Goal: Task Accomplishment & Management: Use online tool/utility

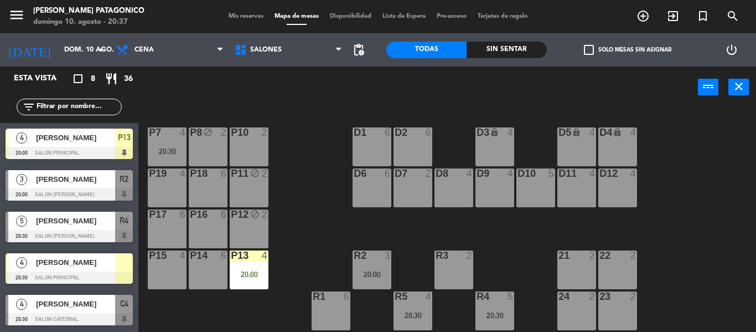
click at [39, 184] on span "[PERSON_NAME]" at bounding box center [75, 179] width 79 height 12
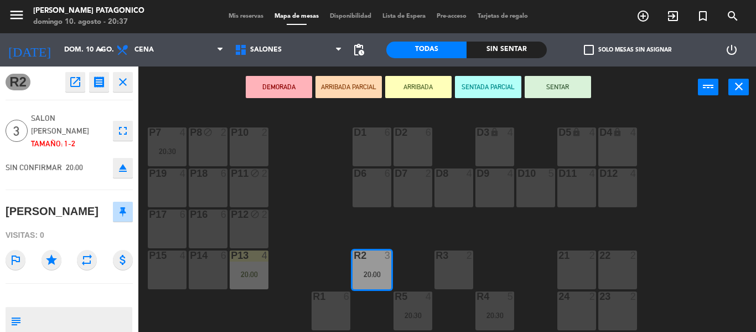
click at [293, 87] on button "DEMORADA" at bounding box center [279, 87] width 66 height 22
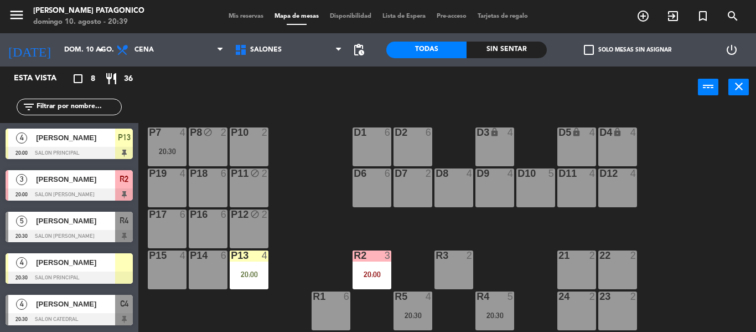
click at [298, 23] on div "menu [PERSON_NAME] Patagonico [PERSON_NAME] 10. [PERSON_NAME] - 20:39 Mis reser…" at bounding box center [378, 16] width 756 height 33
click at [295, 15] on span "Mapa de mesas" at bounding box center [296, 16] width 55 height 6
click at [219, 149] on div "P8 block 2" at bounding box center [208, 146] width 39 height 39
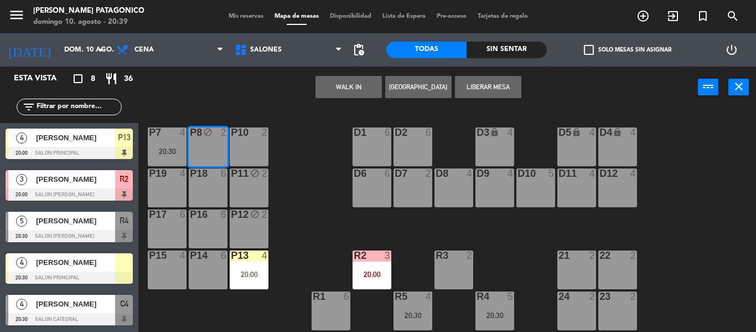
click at [492, 86] on button "Liberar Mesa" at bounding box center [488, 87] width 66 height 22
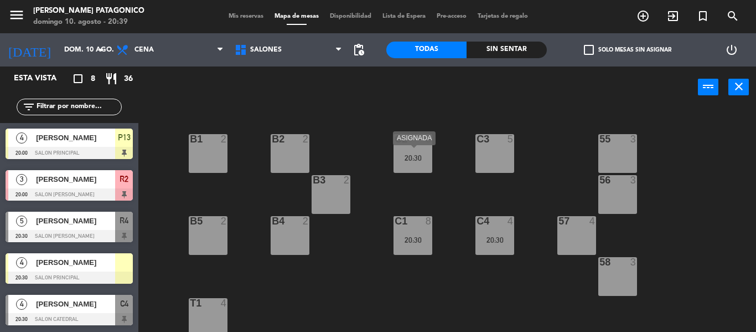
scroll to position [244, 0]
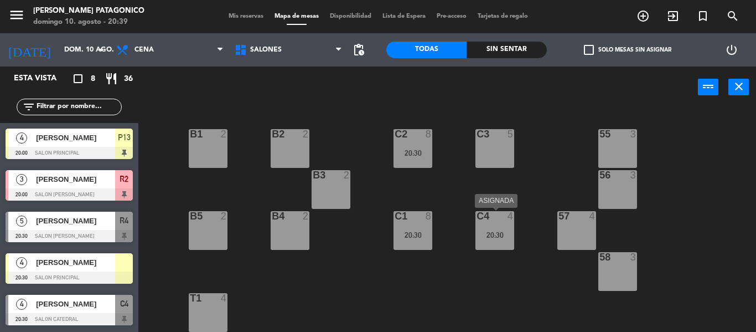
click at [493, 227] on div "C4 4 20:30" at bounding box center [494, 230] width 39 height 39
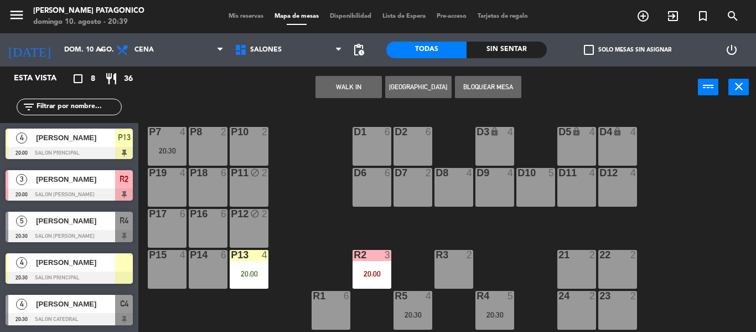
scroll to position [0, 0]
click at [190, 132] on div "P8" at bounding box center [190, 132] width 1 height 10
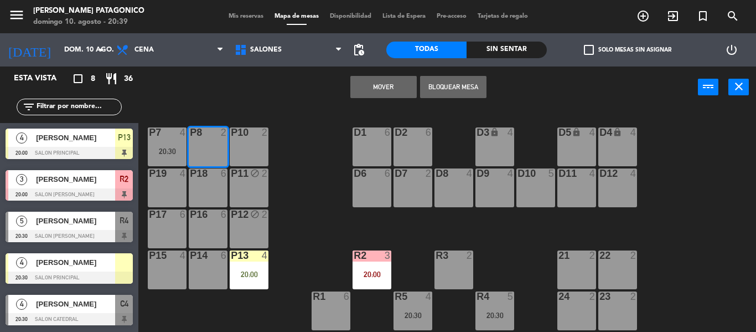
click at [366, 88] on button "Mover" at bounding box center [383, 87] width 66 height 22
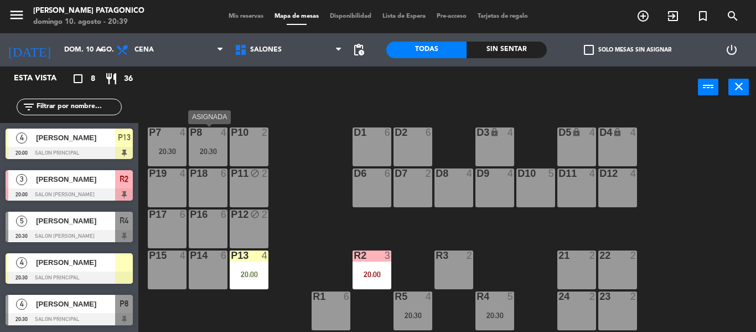
click at [209, 149] on div "20:30" at bounding box center [208, 151] width 39 height 8
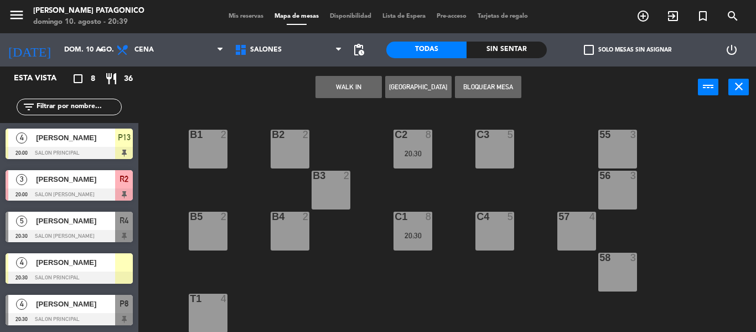
scroll to position [244, 0]
click at [473, 287] on div "P8 4 20:30 4 [PERSON_NAME] ASIGNADA 20:30 P7 4 20:30 P10 2 D1 6 D2 6 D3 lock 4 …" at bounding box center [451, 220] width 610 height 224
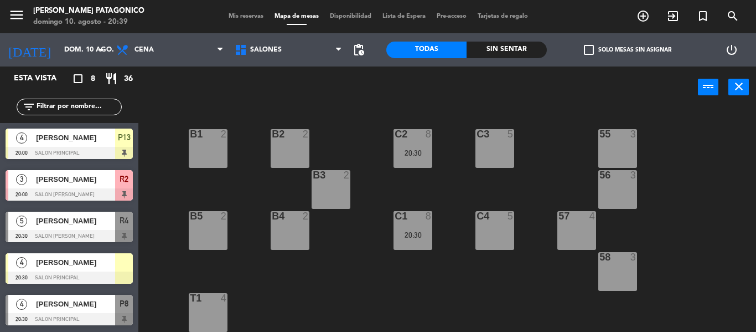
click at [497, 225] on div "C4 5" at bounding box center [494, 230] width 39 height 39
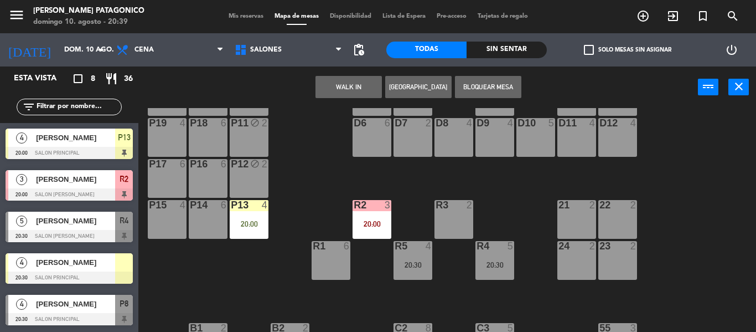
scroll to position [0, 0]
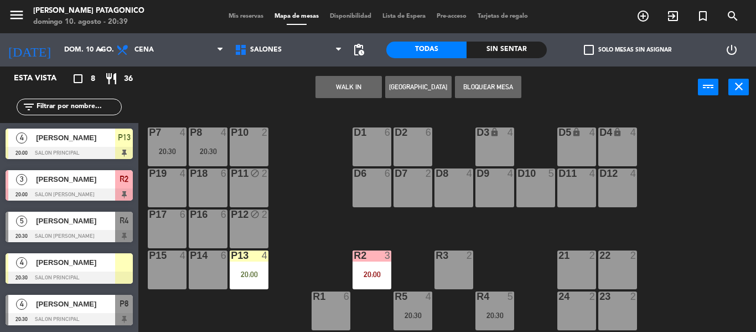
click at [205, 140] on div "P8 4 20:30" at bounding box center [208, 146] width 39 height 39
click at [218, 135] on div "4" at bounding box center [227, 132] width 18 height 10
click at [208, 143] on div "P8 4 20:30" at bounding box center [208, 146] width 39 height 39
click at [365, 171] on div at bounding box center [372, 173] width 18 height 10
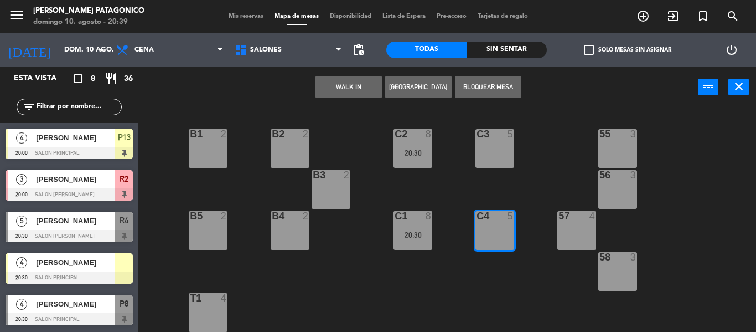
click at [364, 258] on div "P8 4 20:30 P7 4 20:30 P10 2 D1 6 D2 6 D3 lock 4 D4 lock 4 D5 lock 4 P19 4 P18 6…" at bounding box center [451, 220] width 610 height 224
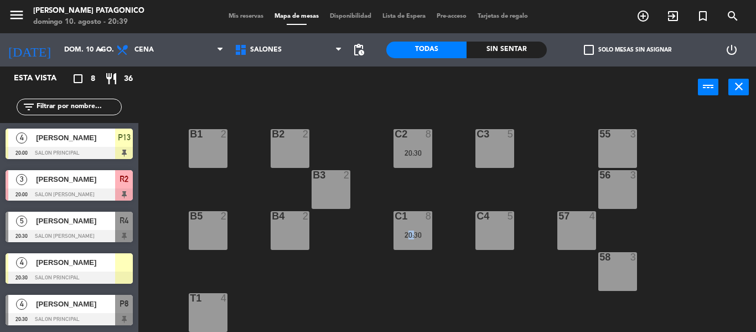
click at [364, 258] on div "P8 4 20:30 P7 4 20:30 P10 2 D1 6 D2 6 D3 lock 4 D4 lock 4 D5 lock 4 P19 4 P18 6…" at bounding box center [451, 220] width 610 height 224
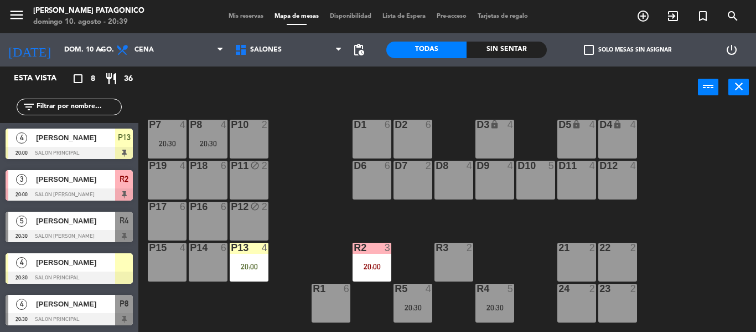
scroll to position [0, 0]
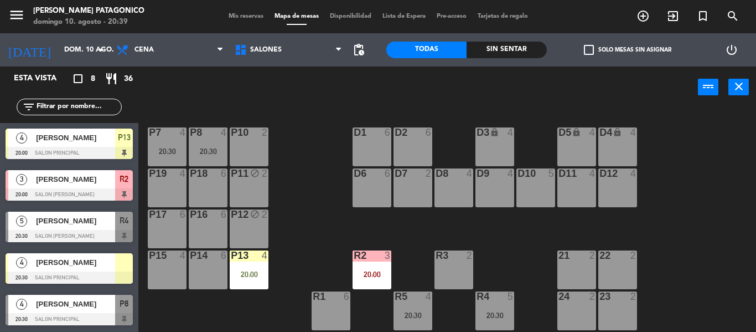
click at [214, 136] on div at bounding box center [208, 132] width 18 height 10
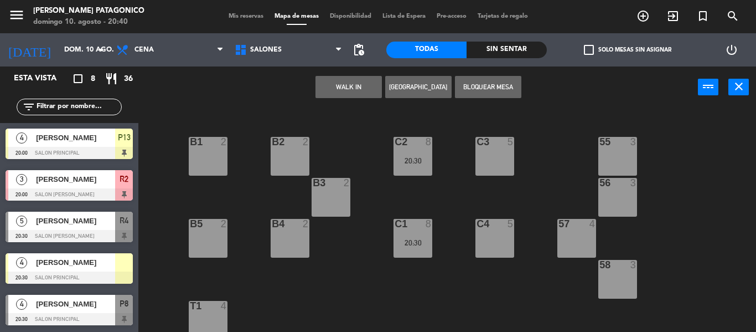
click at [501, 248] on div "C4 5" at bounding box center [494, 238] width 39 height 39
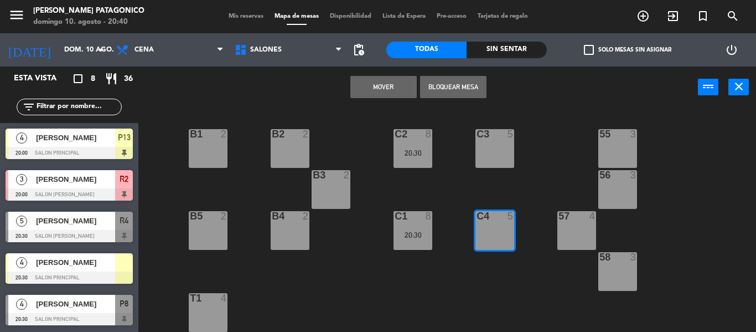
click at [381, 76] on button "Mover" at bounding box center [383, 87] width 66 height 22
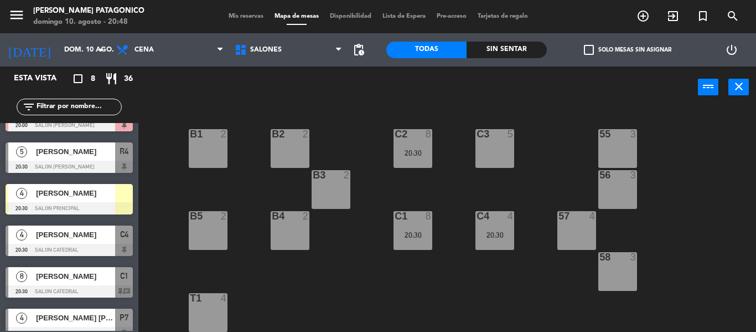
scroll to position [14, 0]
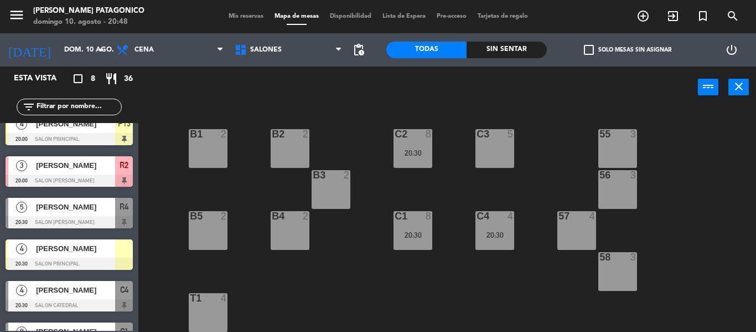
click at [113, 257] on div at bounding box center [69, 263] width 127 height 12
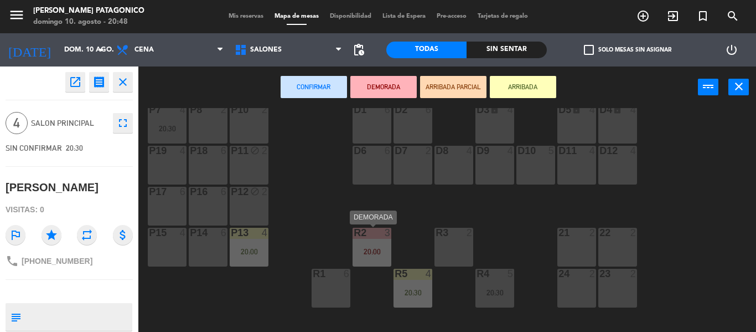
scroll to position [0, 0]
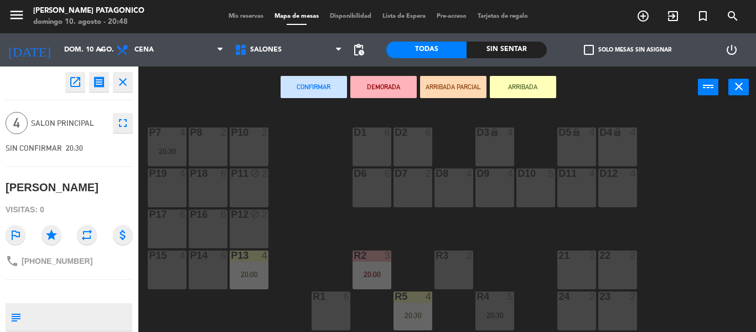
click at [126, 82] on icon "close" at bounding box center [122, 81] width 13 height 13
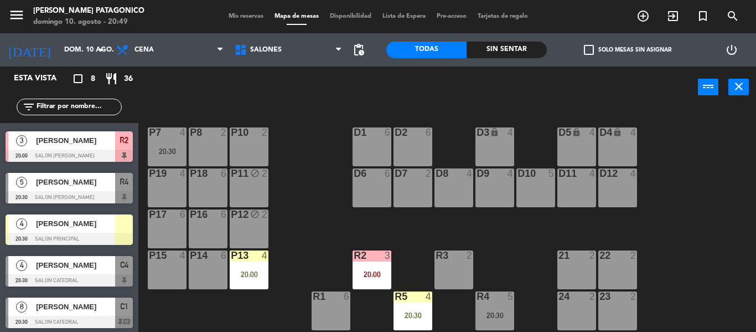
scroll to position [55, 0]
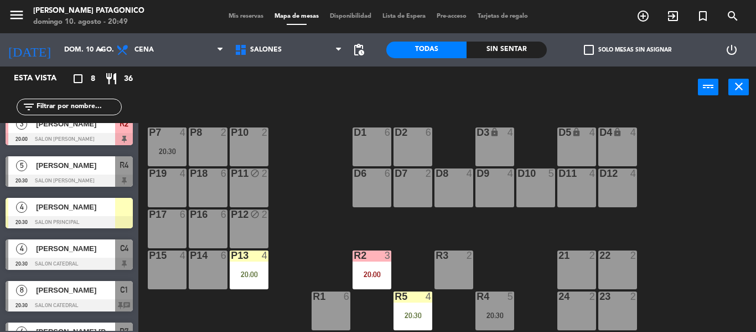
click at [40, 282] on div "8 [PERSON_NAME] 20:30 SALON CATEDRAL C1 chat" at bounding box center [69, 296] width 138 height 42
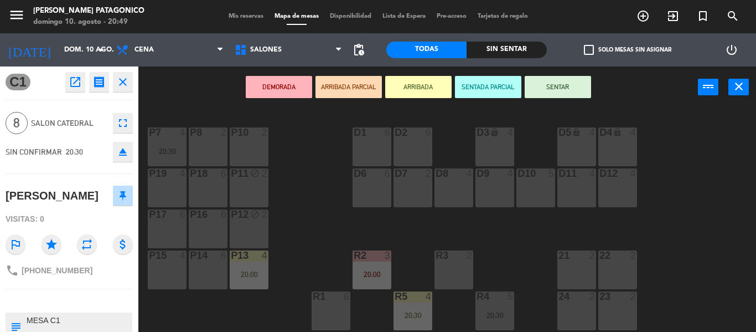
click at [122, 86] on icon "close" at bounding box center [122, 81] width 13 height 13
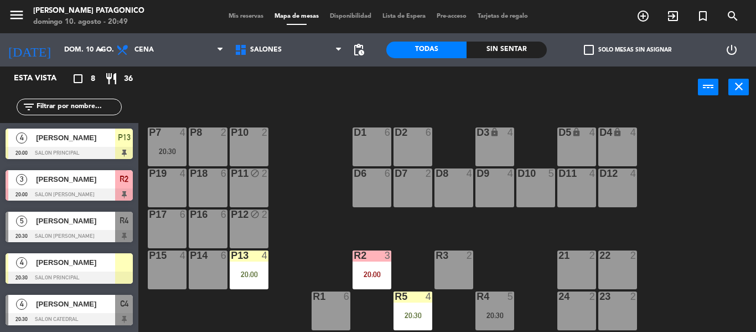
scroll to position [0, 0]
click at [83, 266] on span "[PERSON_NAME]" at bounding box center [75, 262] width 79 height 12
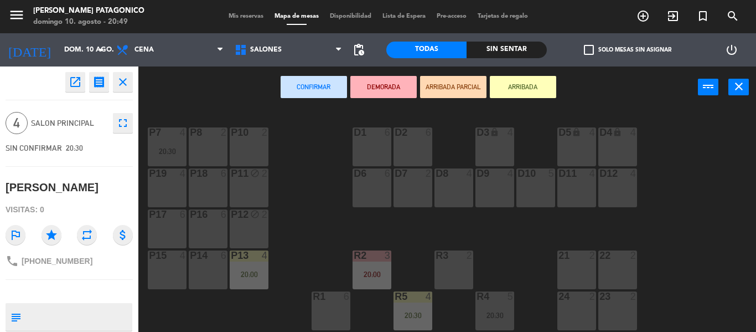
click at [256, 134] on div at bounding box center [249, 132] width 18 height 10
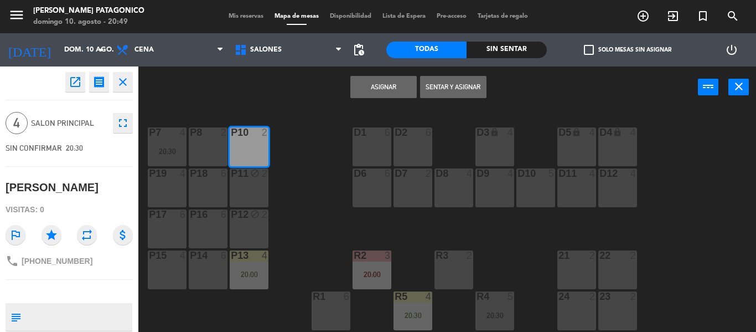
click at [370, 84] on button "Asignar" at bounding box center [383, 87] width 66 height 22
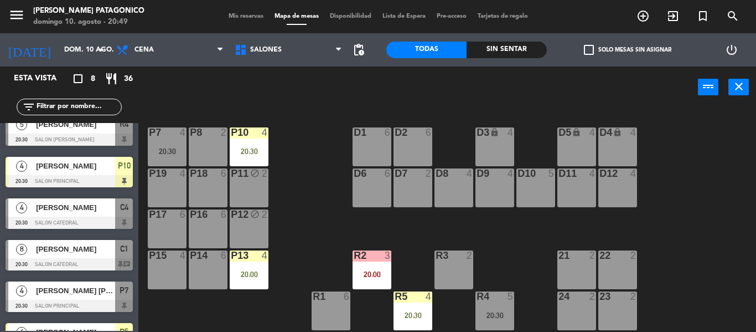
scroll to position [125, 0]
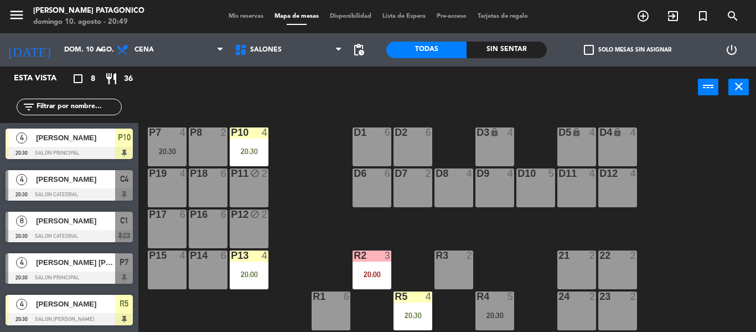
click at [88, 231] on div at bounding box center [69, 236] width 127 height 12
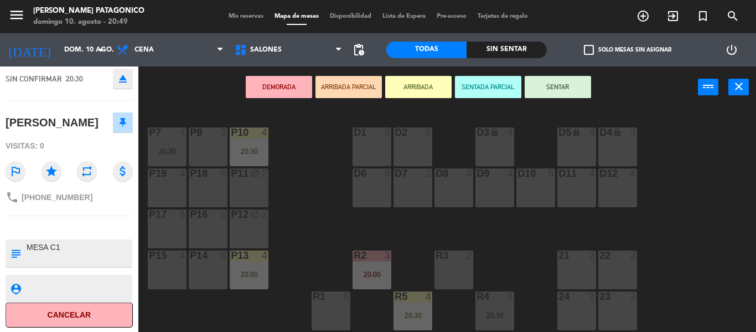
scroll to position [74, 0]
drag, startPoint x: 81, startPoint y: 196, endPoint x: 22, endPoint y: 198, distance: 58.7
click at [22, 198] on span "[PHONE_NUMBER]" at bounding box center [57, 196] width 71 height 9
copy span "[PHONE_NUMBER]"
click at [335, 165] on div "P8 2 P7 4 20:30 P10 4 20:30 D1 6 D2 6 D3 lock 4 D4 lock 4 D5 lock 4 P19 4 P18 6…" at bounding box center [451, 220] width 610 height 224
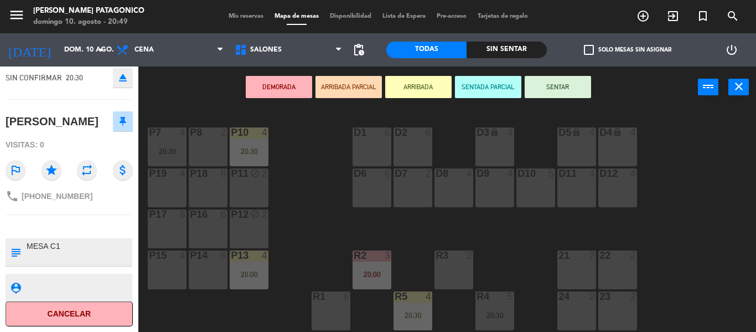
scroll to position [0, 0]
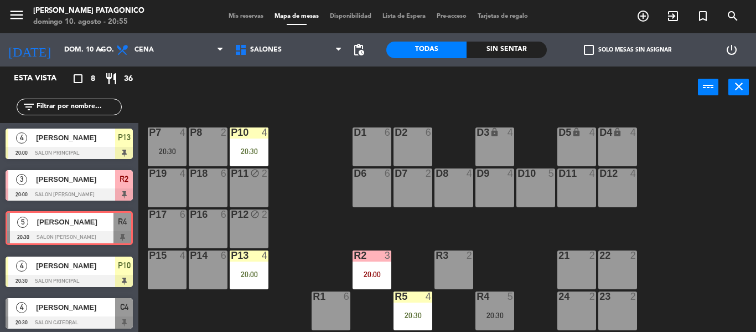
click at [126, 224] on div "5 [PERSON_NAME] 20:30 SALON [PERSON_NAME] R4 5 [PERSON_NAME] 20:30 SALON [PERSO…" at bounding box center [69, 228] width 138 height 45
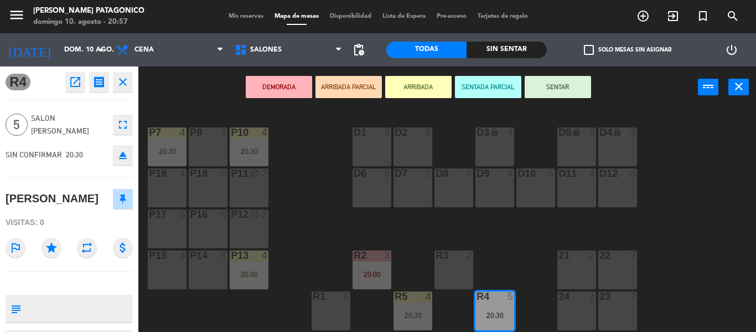
click at [567, 84] on button "SENTAR" at bounding box center [558, 87] width 66 height 22
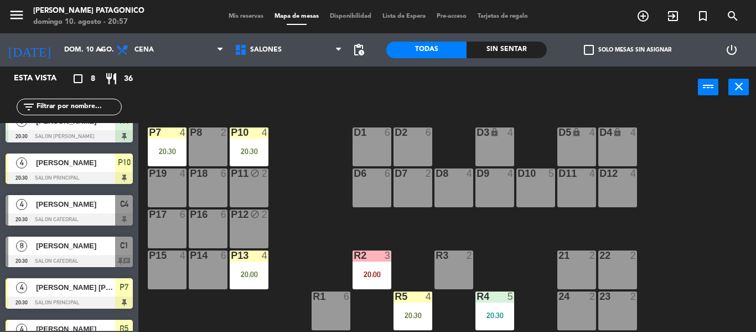
scroll to position [111, 0]
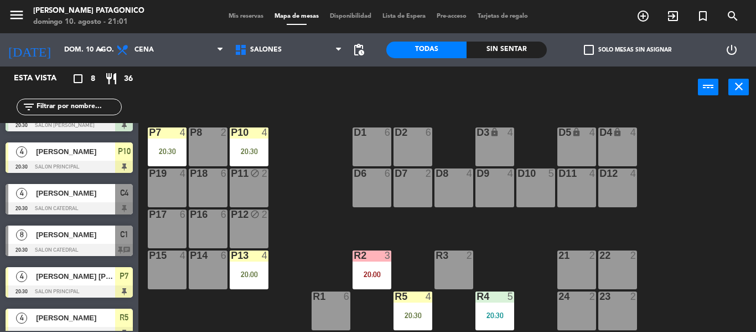
click at [81, 229] on span "[PERSON_NAME]" at bounding box center [75, 235] width 79 height 12
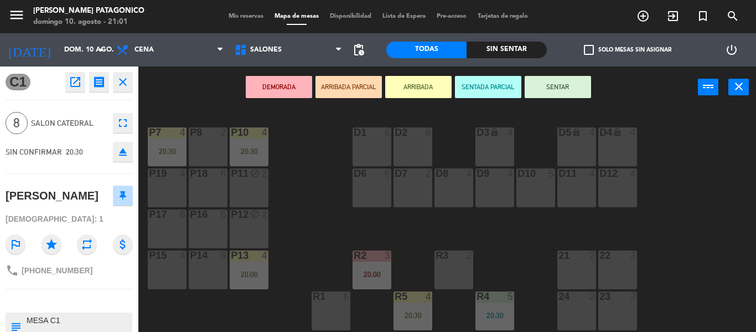
click at [555, 87] on button "SENTAR" at bounding box center [558, 87] width 66 height 22
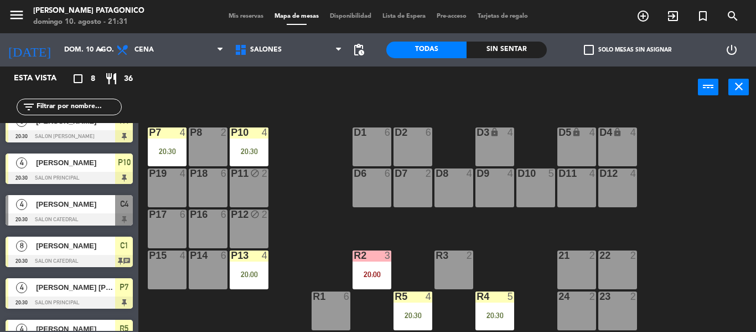
scroll to position [125, 0]
